Goal: Task Accomplishment & Management: Manage account settings

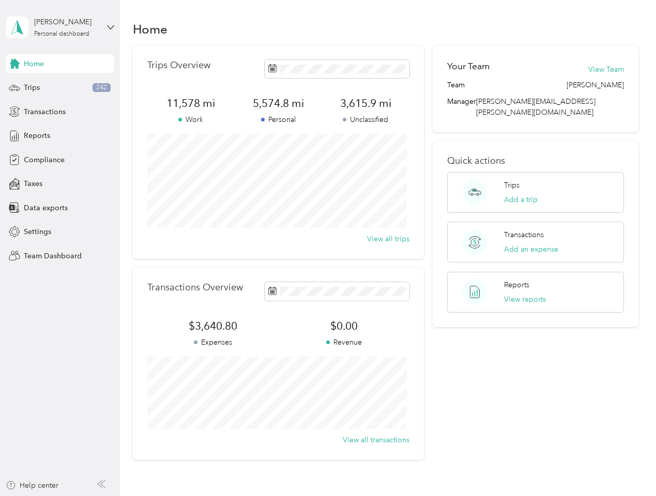
click at [328, 248] on div "Trips Overview 11,578 mi Work 5,574.8 mi Personal 3,615.9 mi Unclassified View …" at bounding box center [278, 152] width 291 height 214
click at [60, 27] on div "[PERSON_NAME]" at bounding box center [66, 22] width 65 height 11
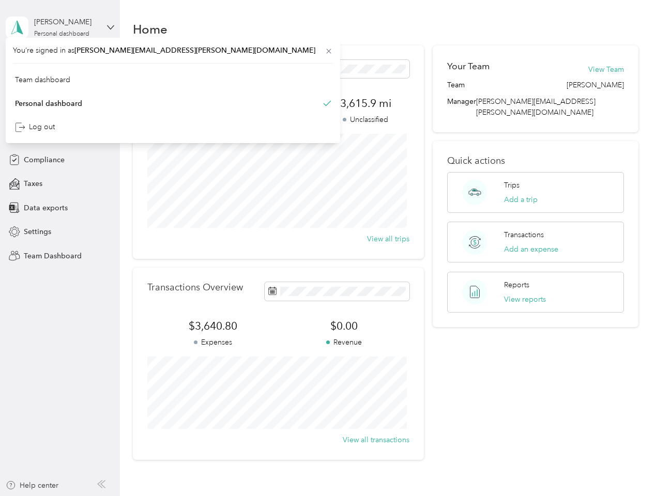
click at [60, 64] on div "You’re signed in as [PERSON_NAME][EMAIL_ADDRESS][PERSON_NAME][DOMAIN_NAME] Team…" at bounding box center [173, 90] width 334 height 105
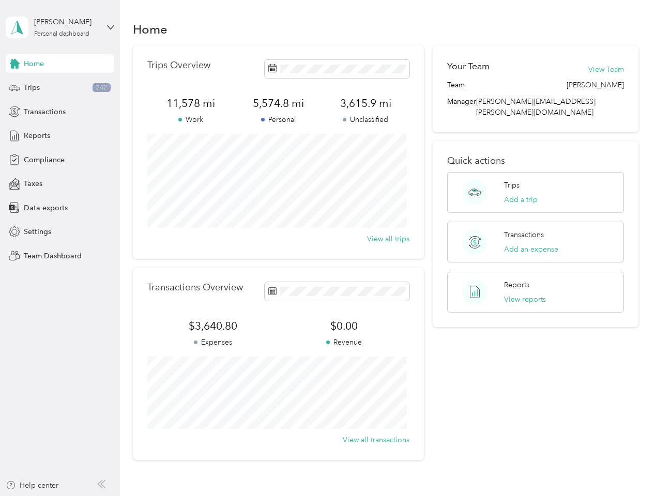
click at [14, 64] on div "You’re signed in as [PERSON_NAME][EMAIL_ADDRESS][PERSON_NAME][DOMAIN_NAME] Team…" at bounding box center [173, 90] width 334 height 105
